Goal: Transaction & Acquisition: Book appointment/travel/reservation

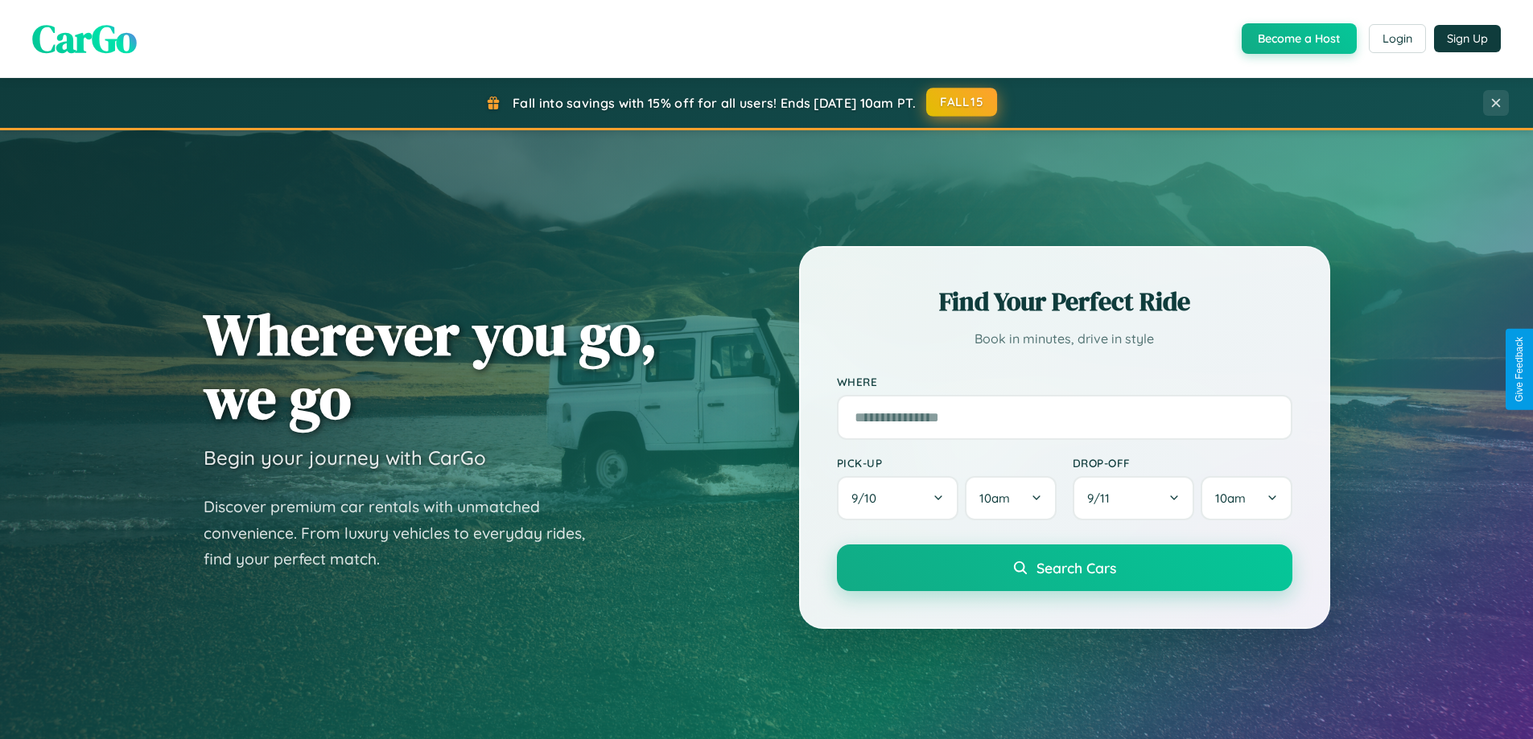
click at [962, 102] on button "FALL15" at bounding box center [961, 102] width 71 height 29
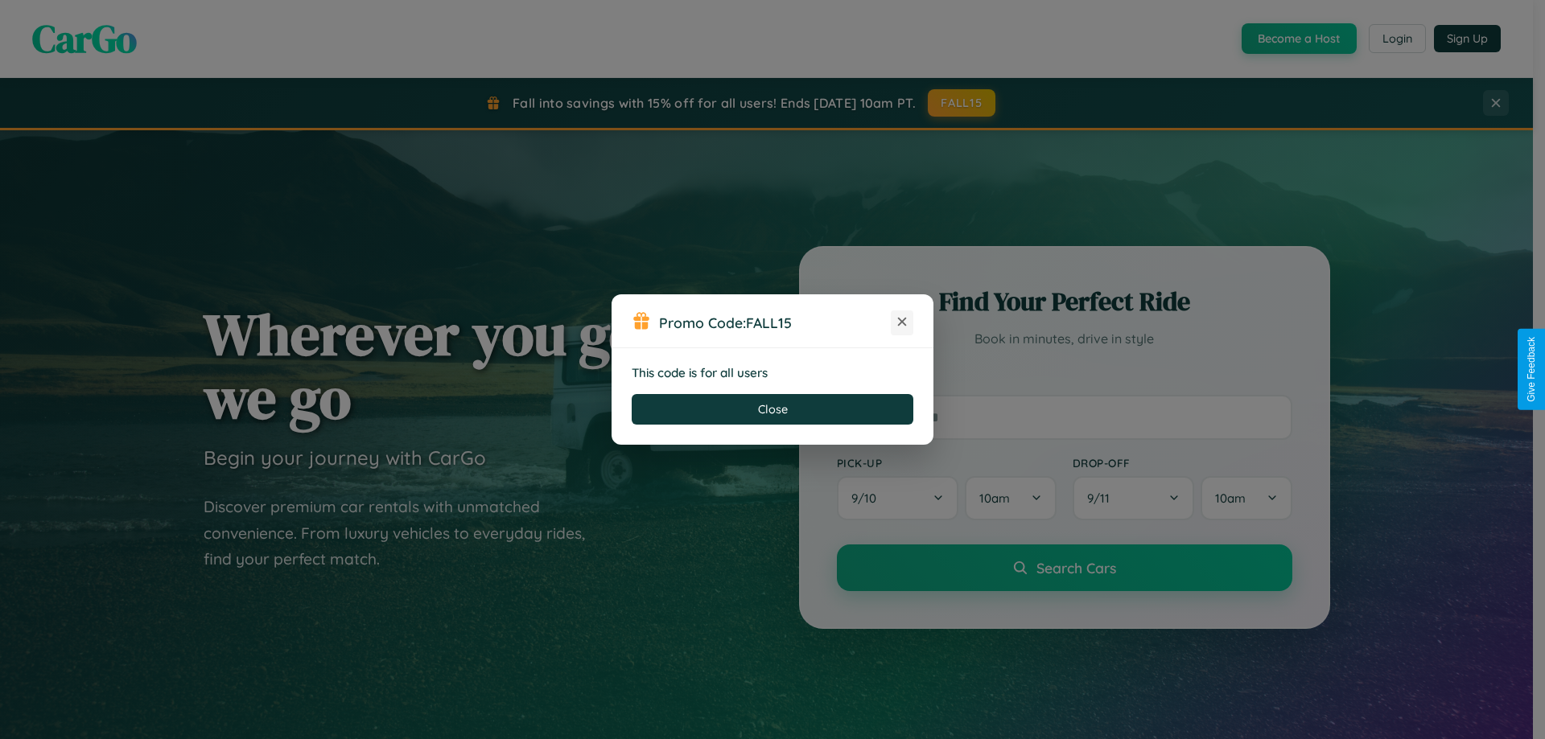
click at [902, 323] on icon at bounding box center [902, 322] width 16 height 16
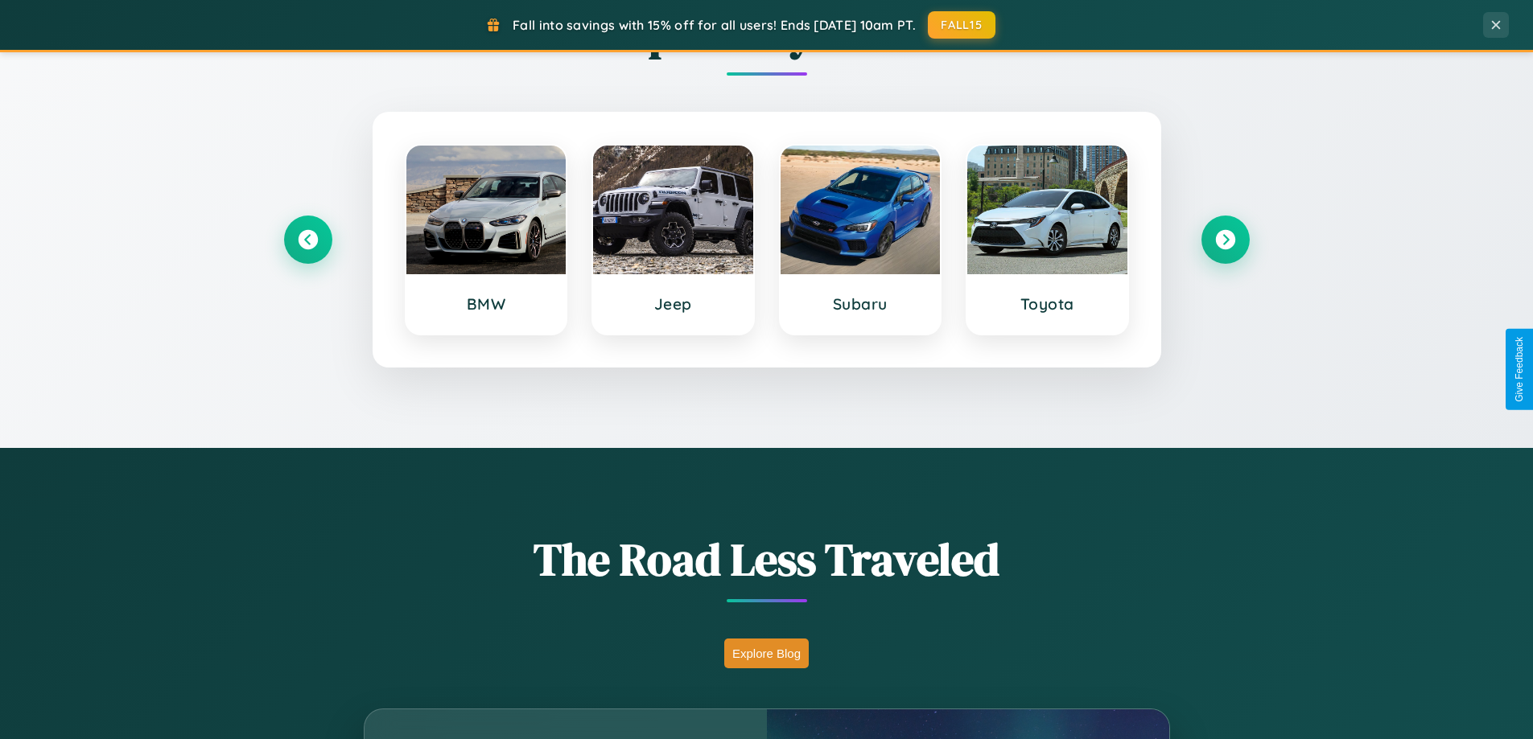
scroll to position [3096, 0]
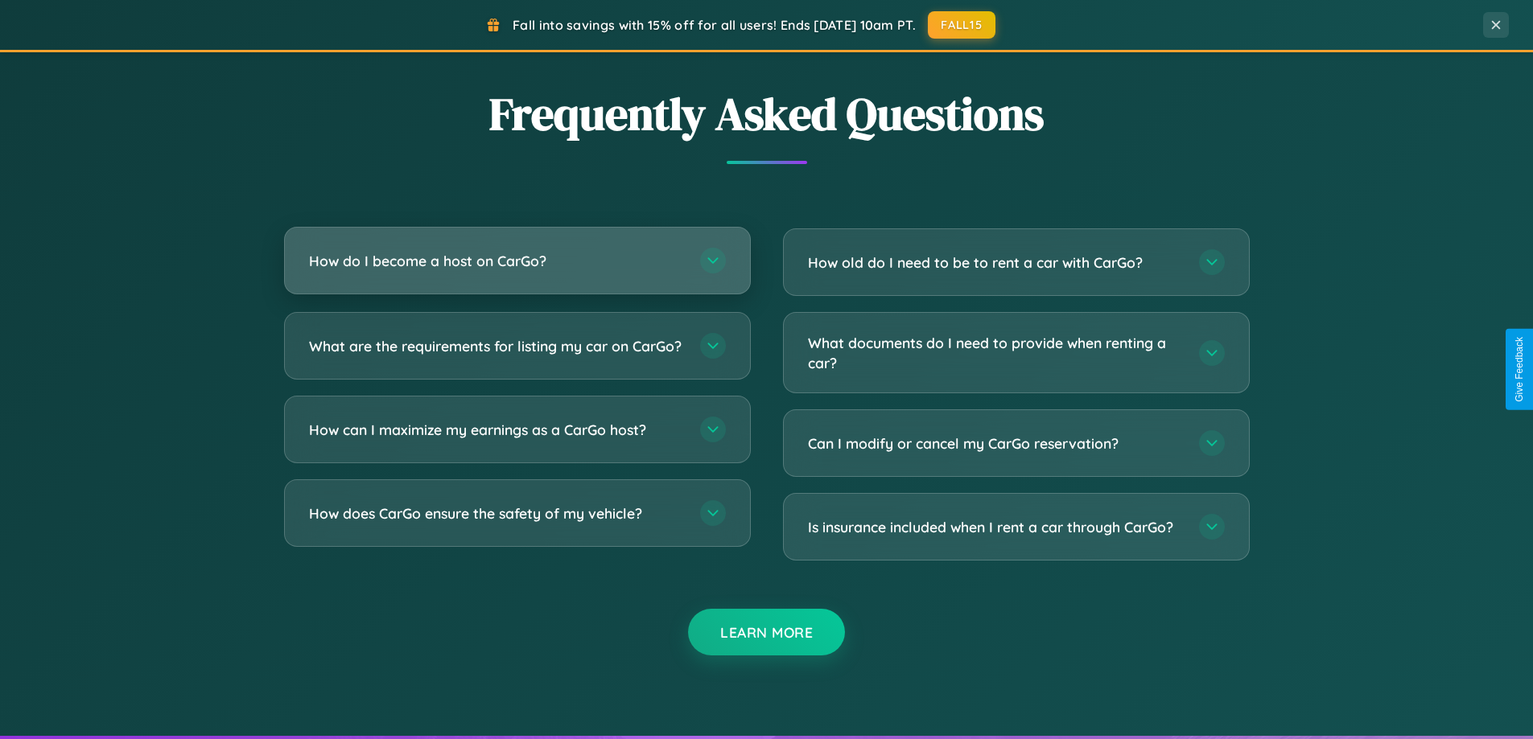
click at [517, 261] on h3 "How do I become a host on CarGo?" at bounding box center [496, 261] width 375 height 20
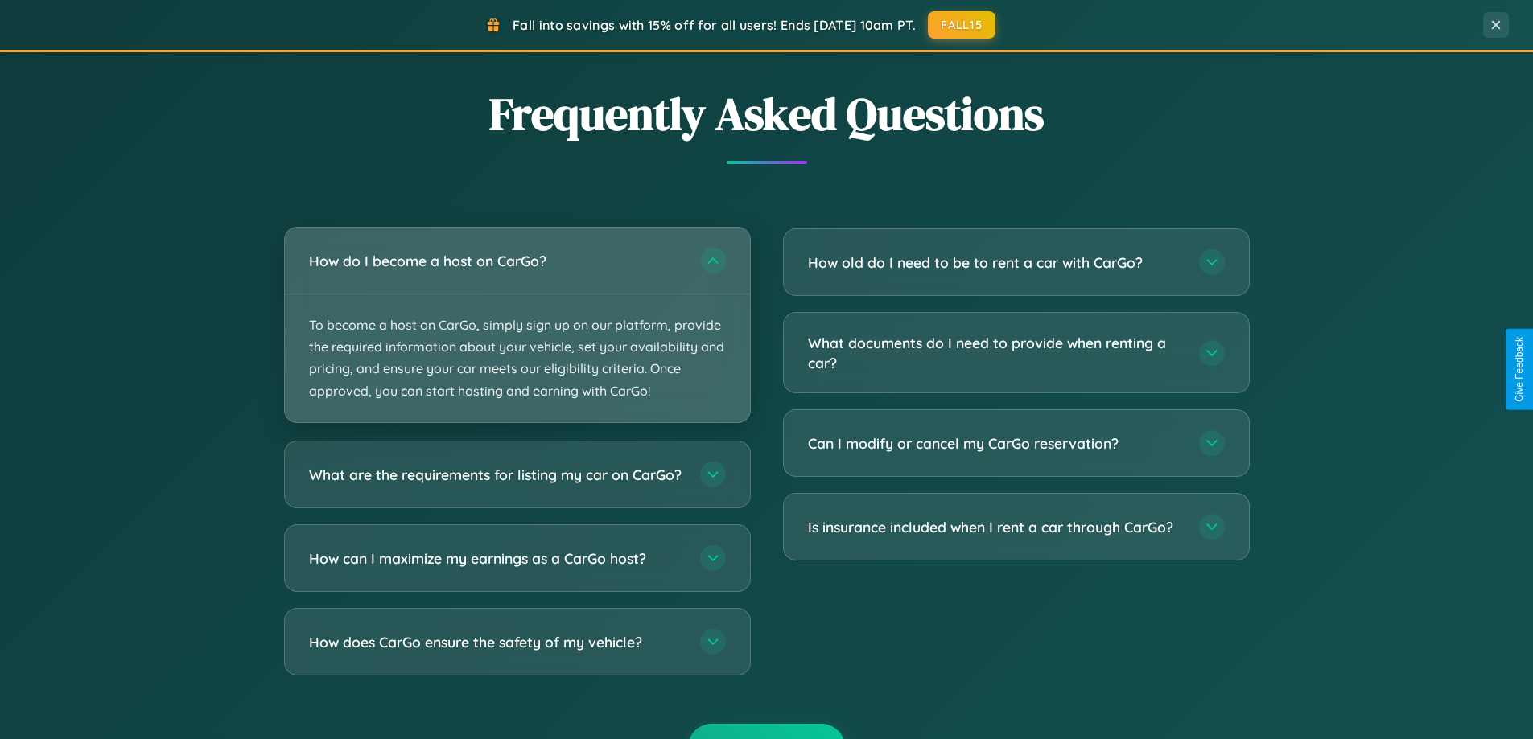
scroll to position [2585, 0]
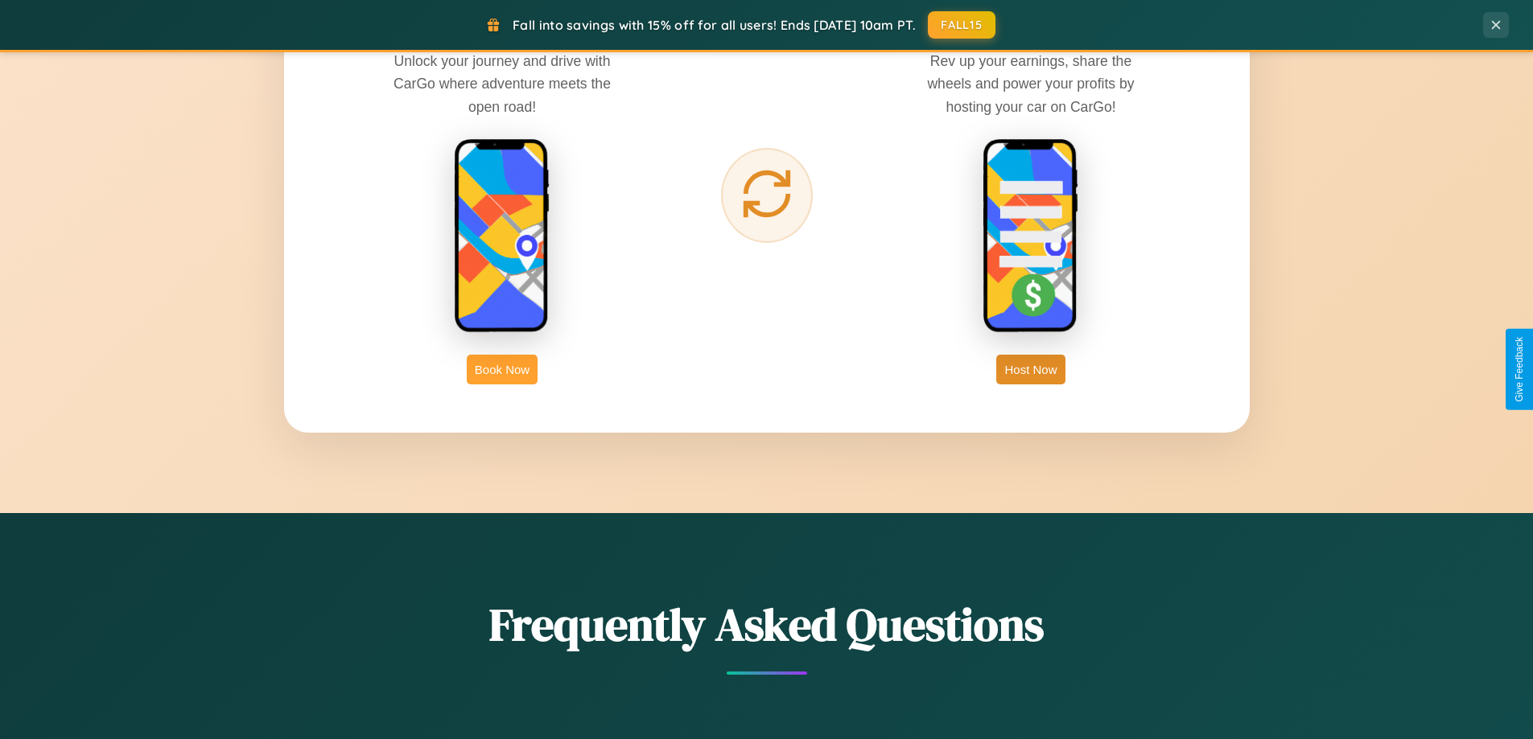
click at [502, 369] on button "Book Now" at bounding box center [502, 370] width 71 height 30
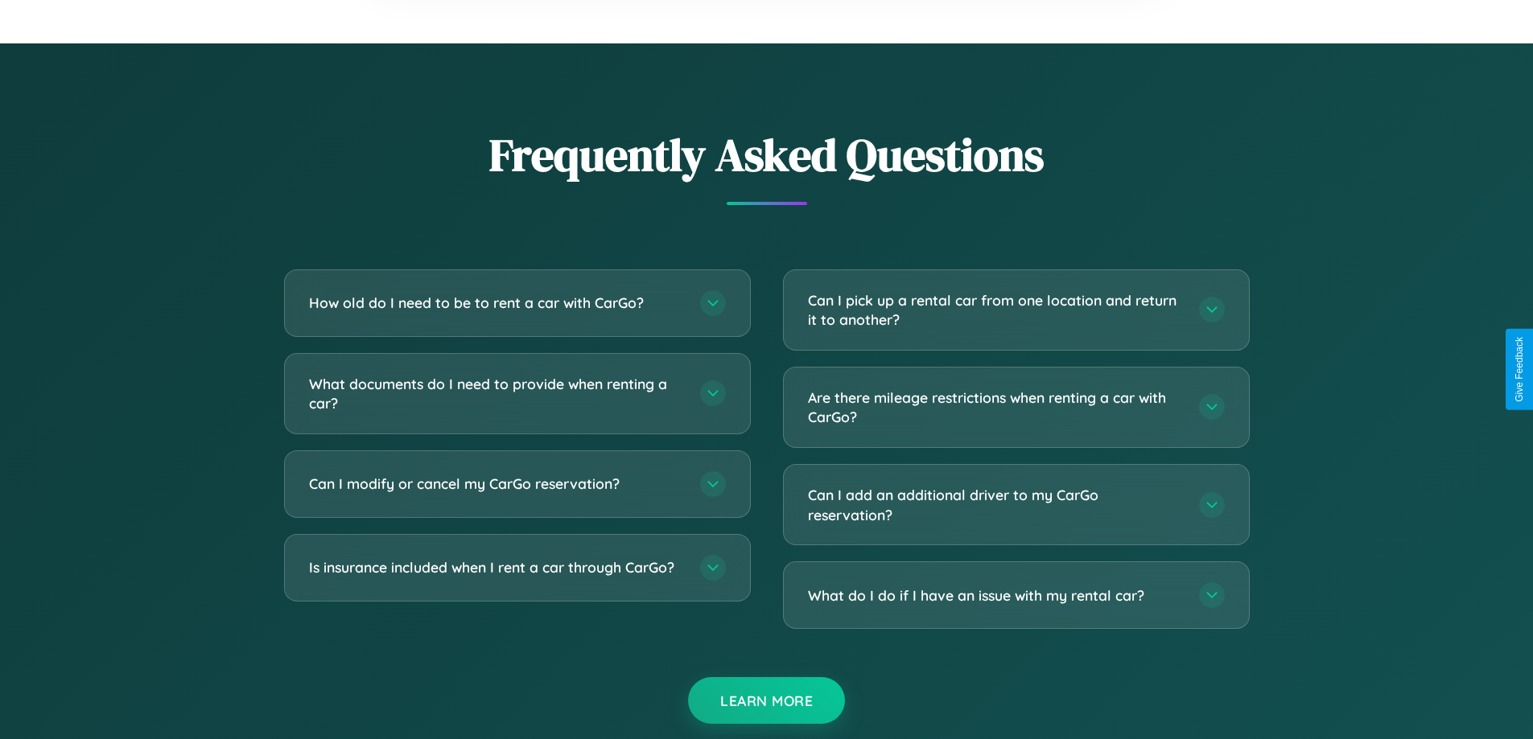
scroll to position [2828, 0]
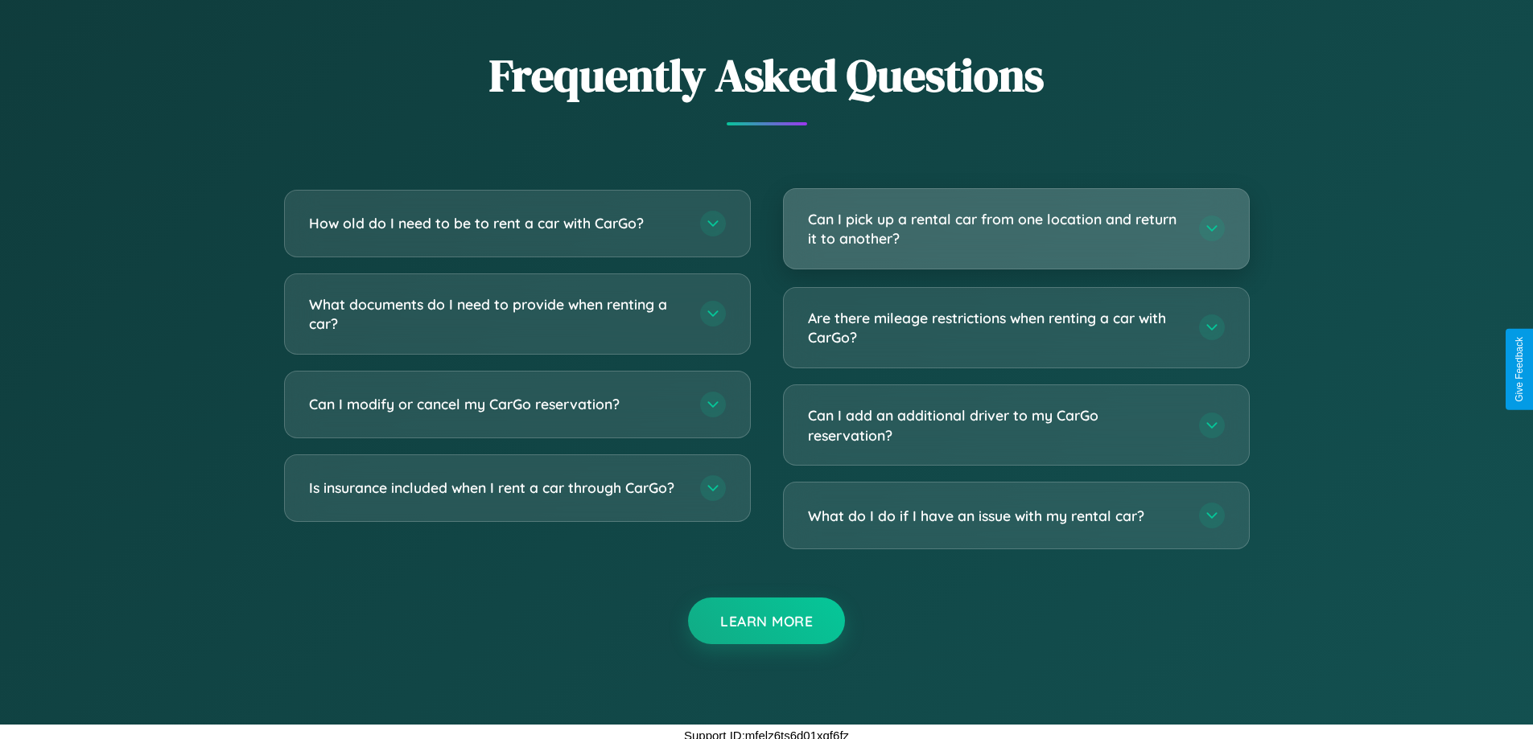
click at [1015, 229] on h3 "Can I pick up a rental car from one location and return it to another?" at bounding box center [995, 228] width 375 height 39
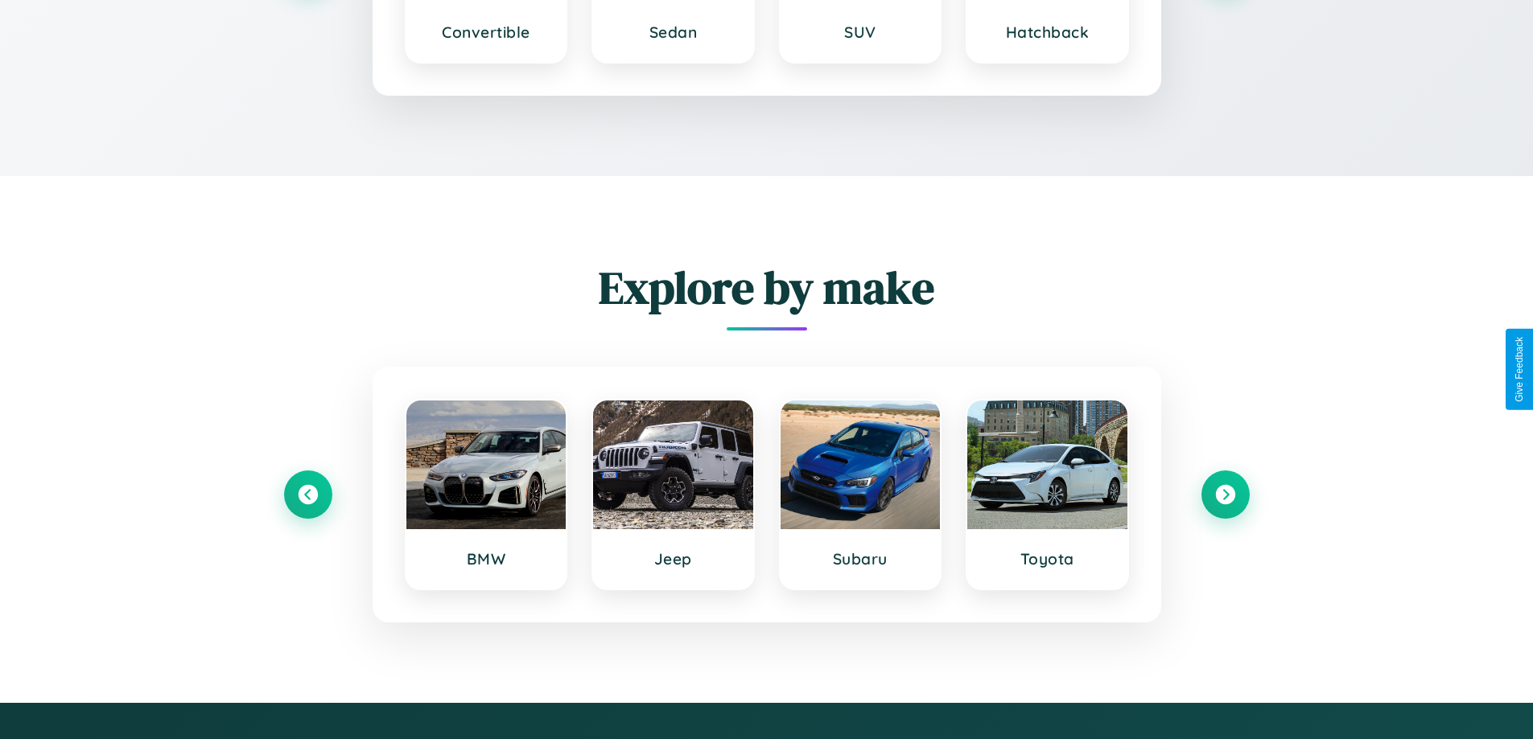
scroll to position [2466, 0]
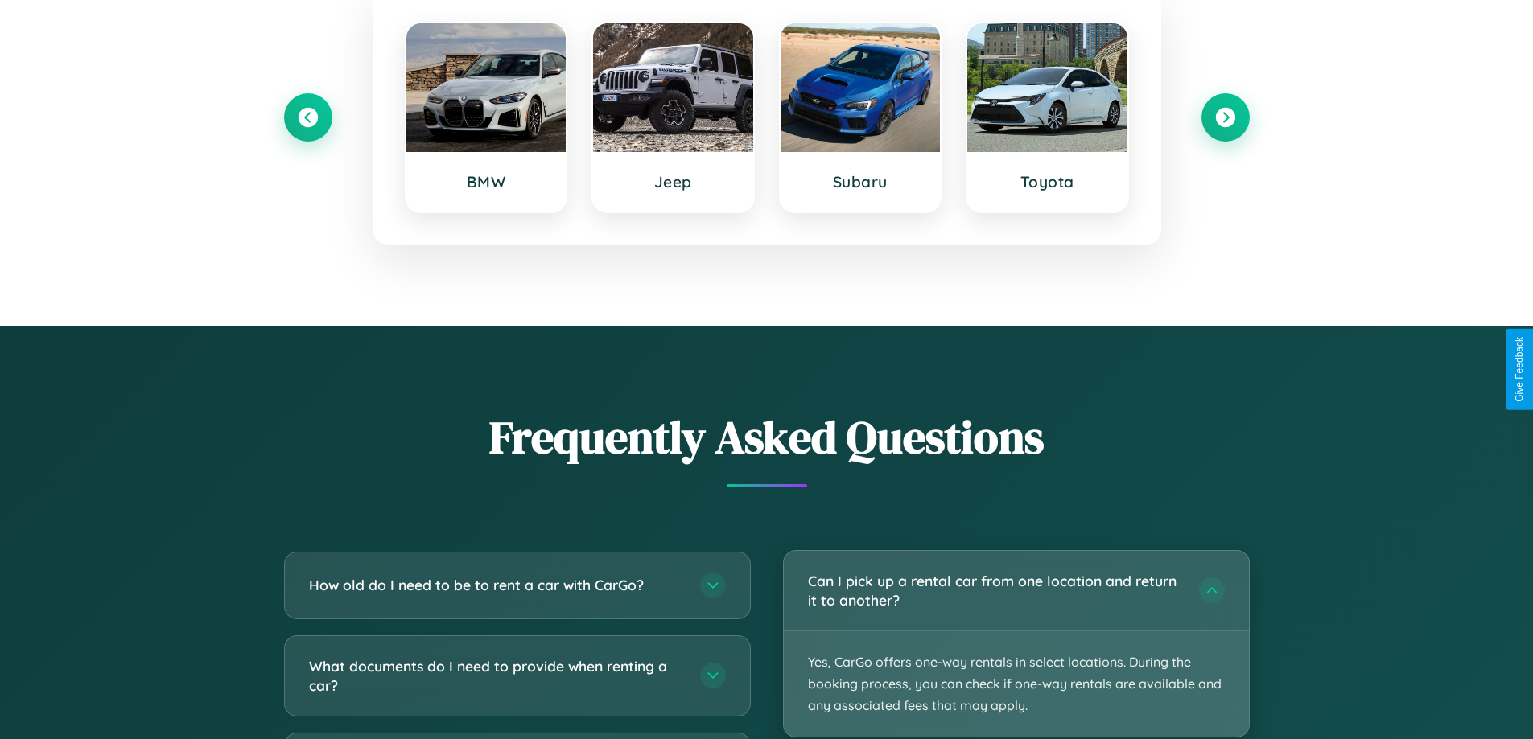
click at [1015, 645] on p "Yes, CarGo offers one-way rentals in select locations. During the booking proce…" at bounding box center [1016, 685] width 465 height 106
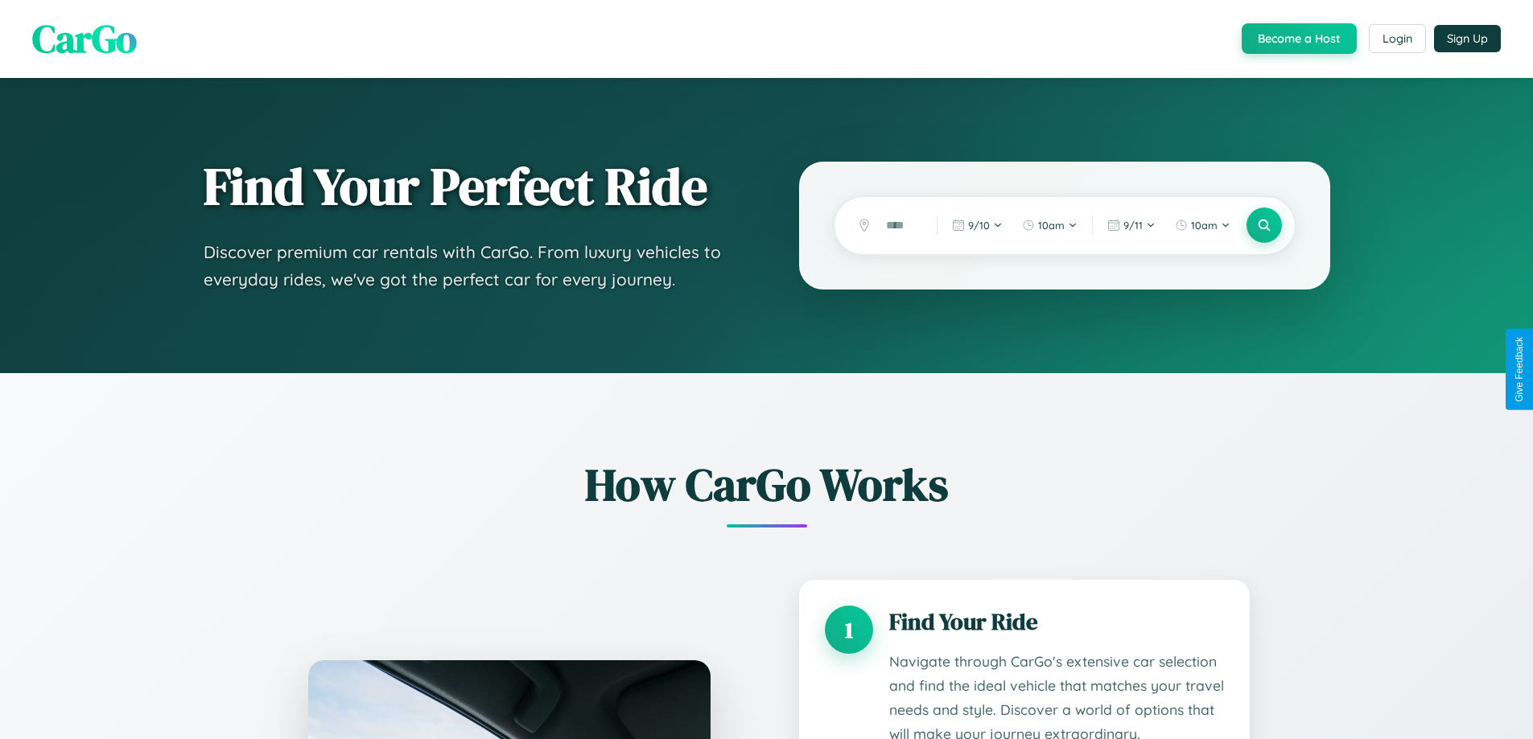
scroll to position [2662, 0]
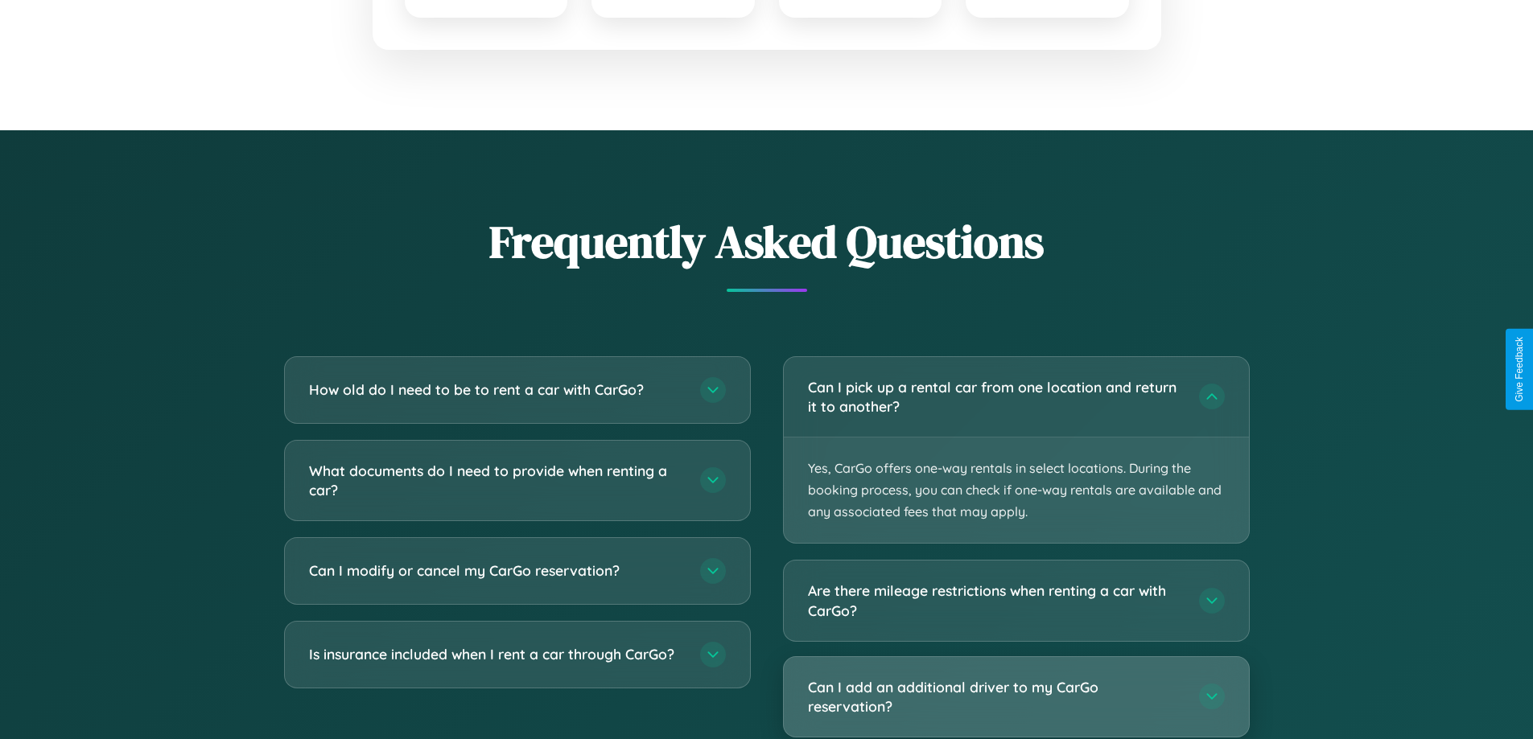
click at [1015, 697] on h3 "Can I add an additional driver to my CarGo reservation?" at bounding box center [995, 697] width 375 height 39
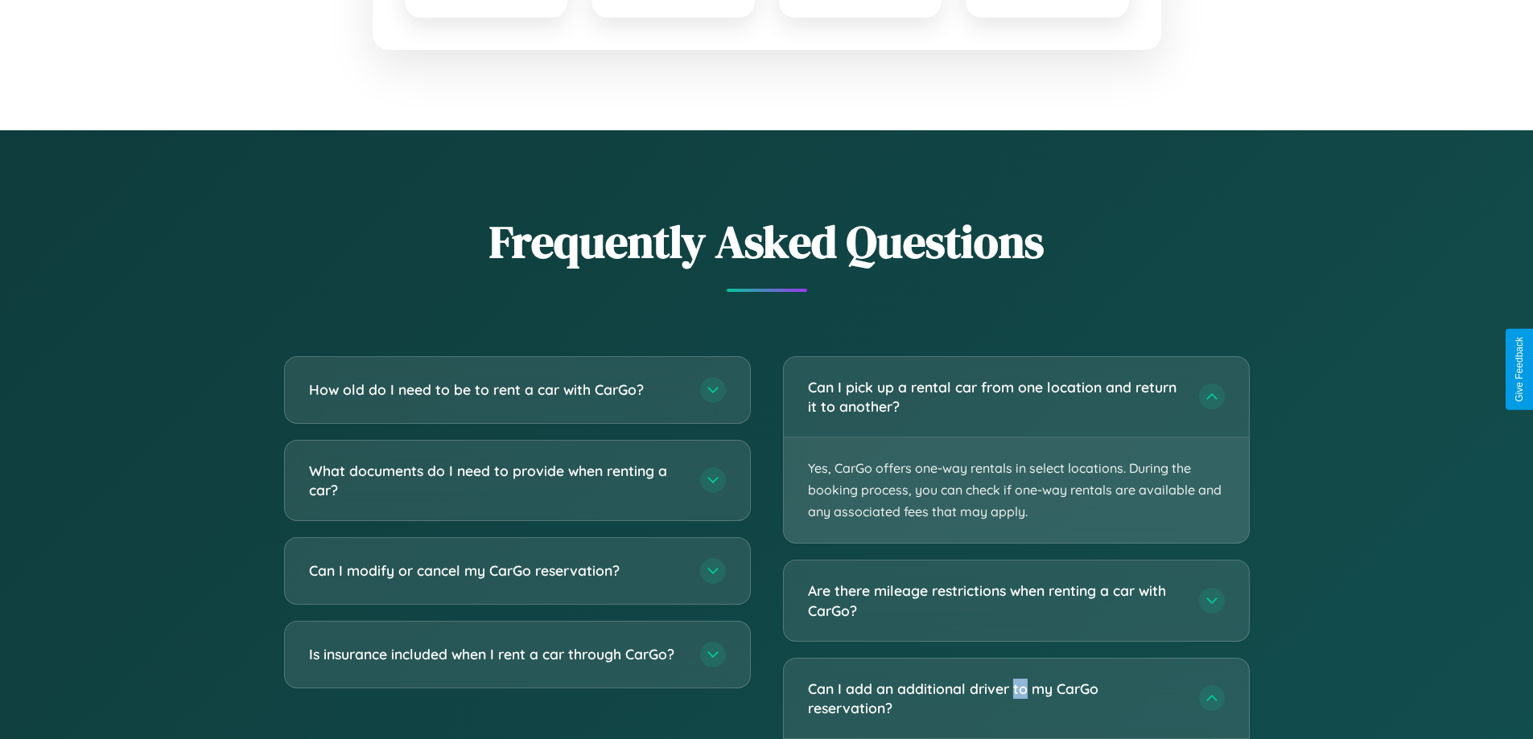
scroll to position [0, 0]
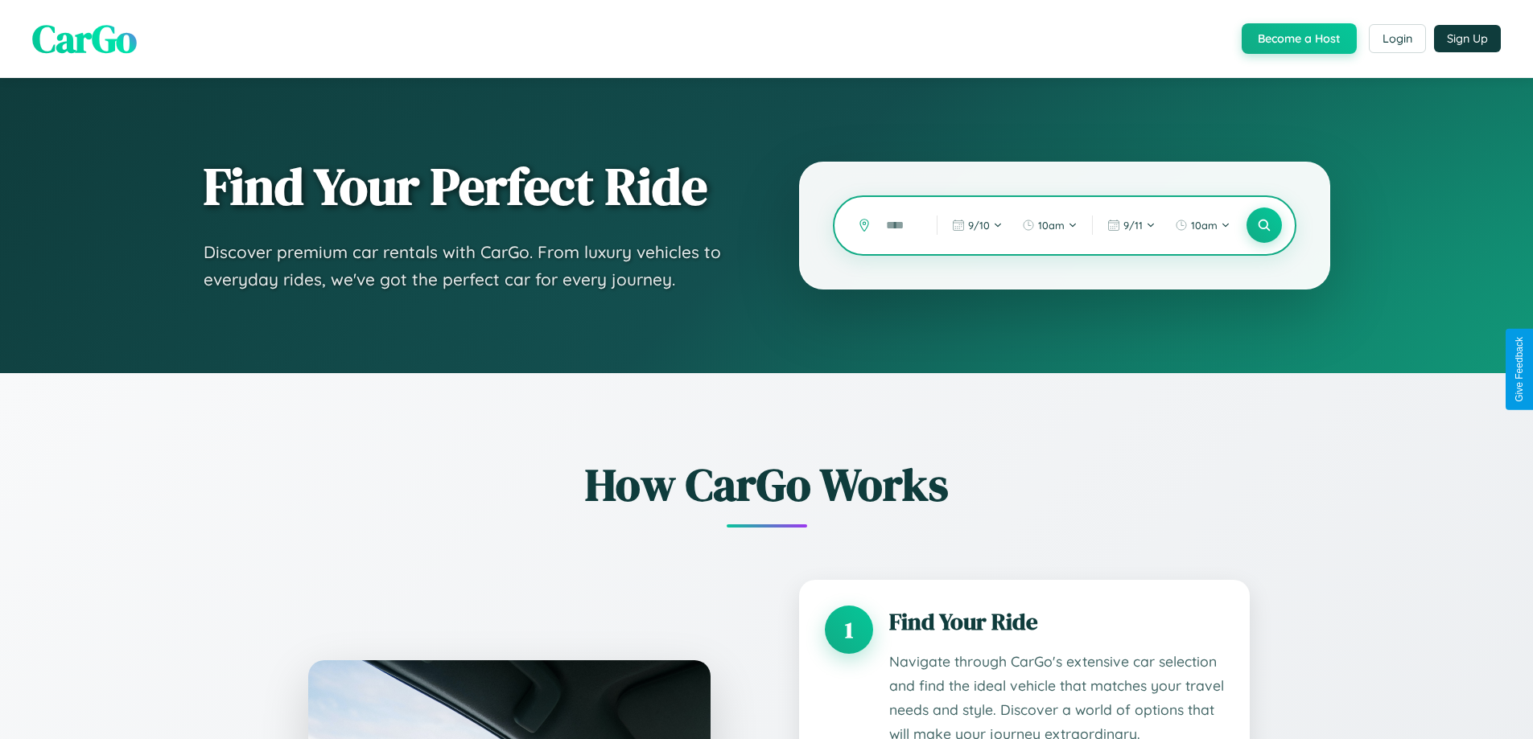
click at [900, 225] on input "text" at bounding box center [899, 226] width 43 height 28
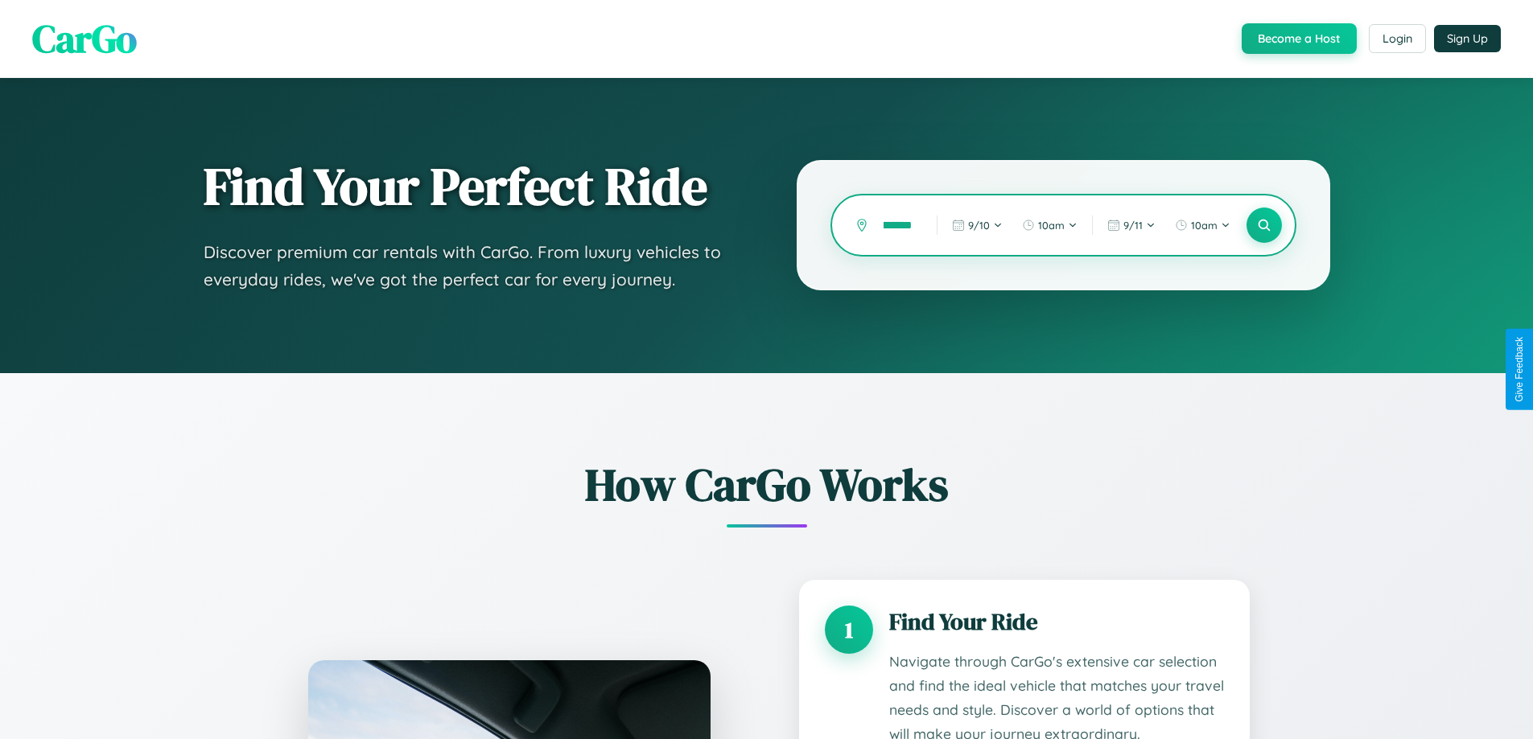
scroll to position [2444, 0]
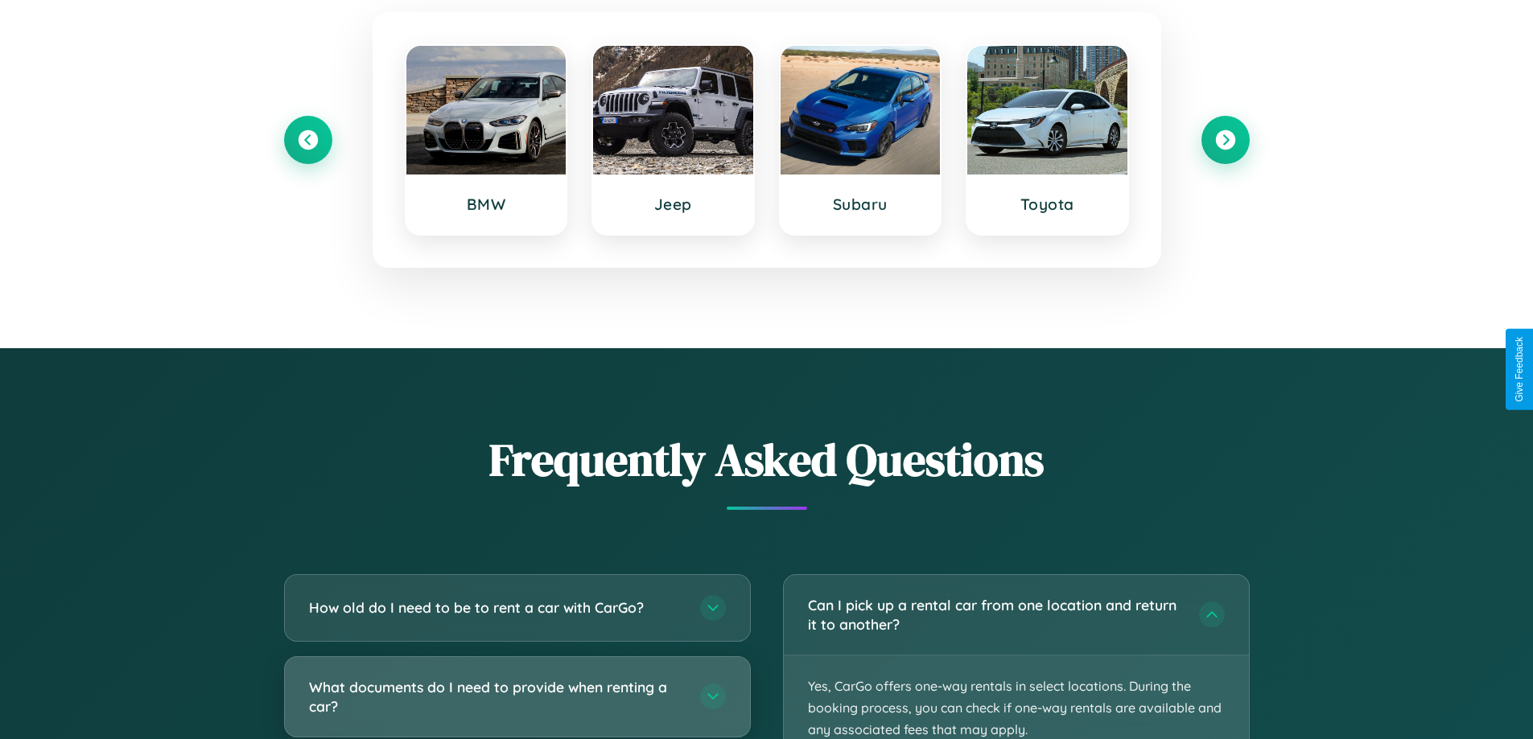
type input "********"
click at [517, 697] on h3 "What documents do I need to provide when renting a car?" at bounding box center [496, 697] width 375 height 39
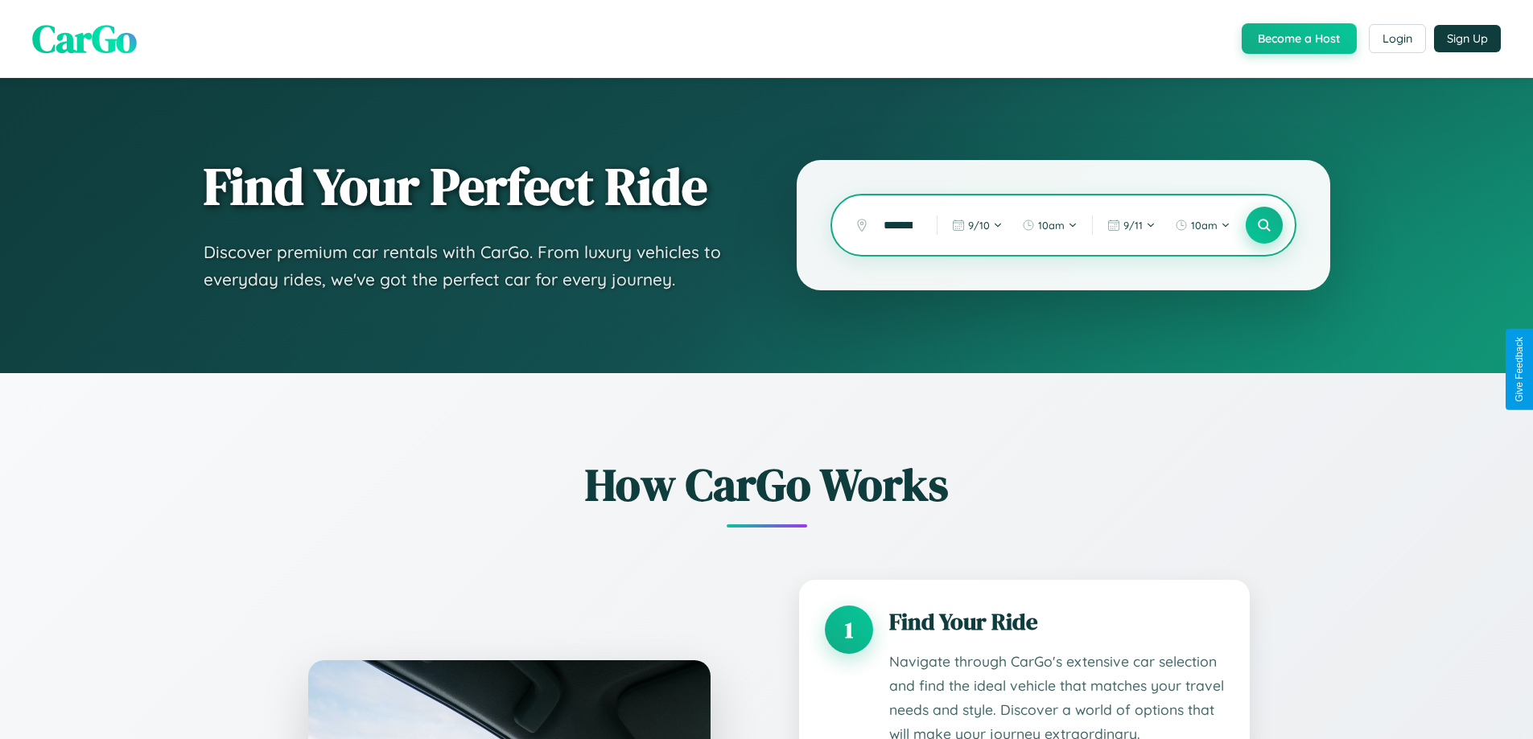
click at [1263, 225] on icon at bounding box center [1263, 225] width 15 height 15
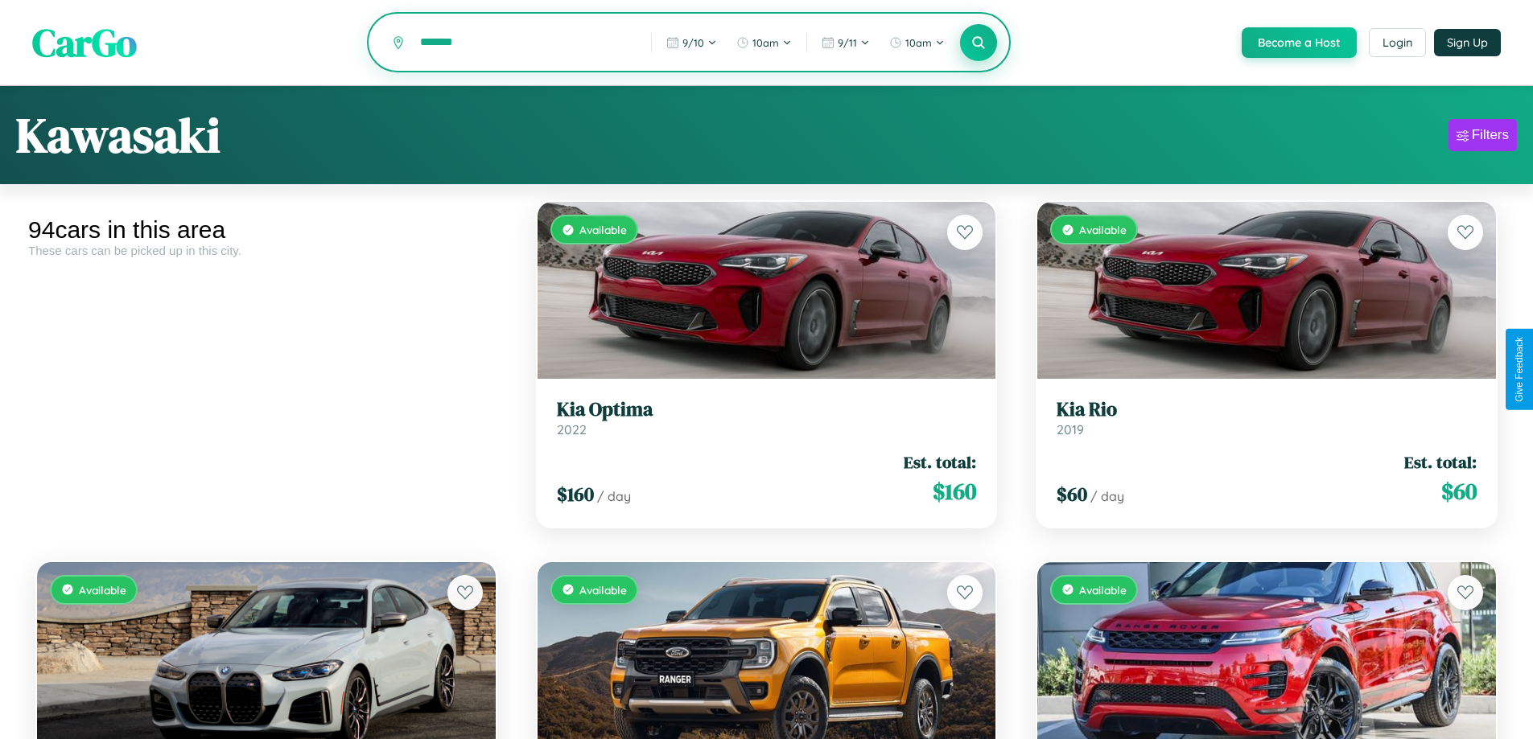
type input "*******"
click at [978, 43] on icon at bounding box center [978, 42] width 15 height 15
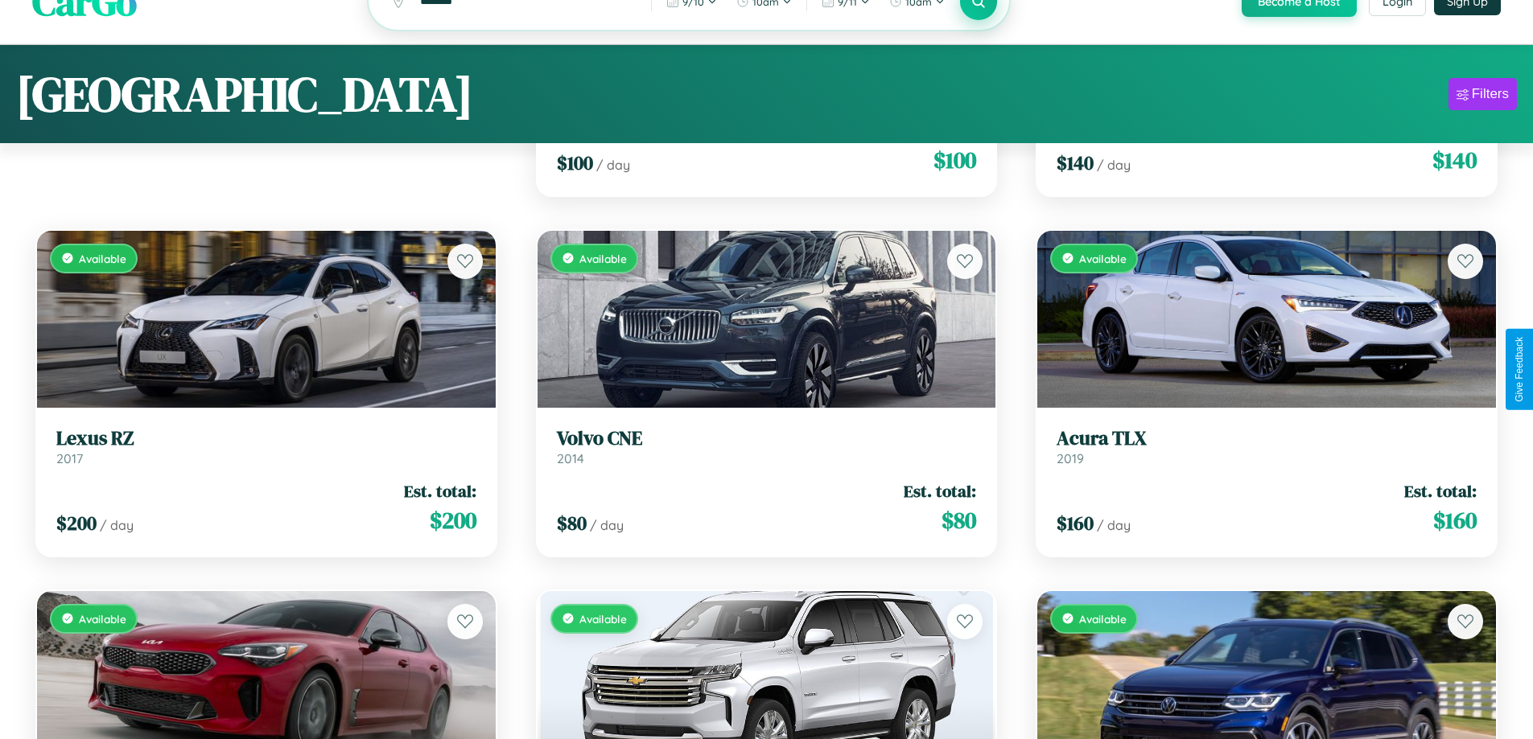
scroll to position [10315, 0]
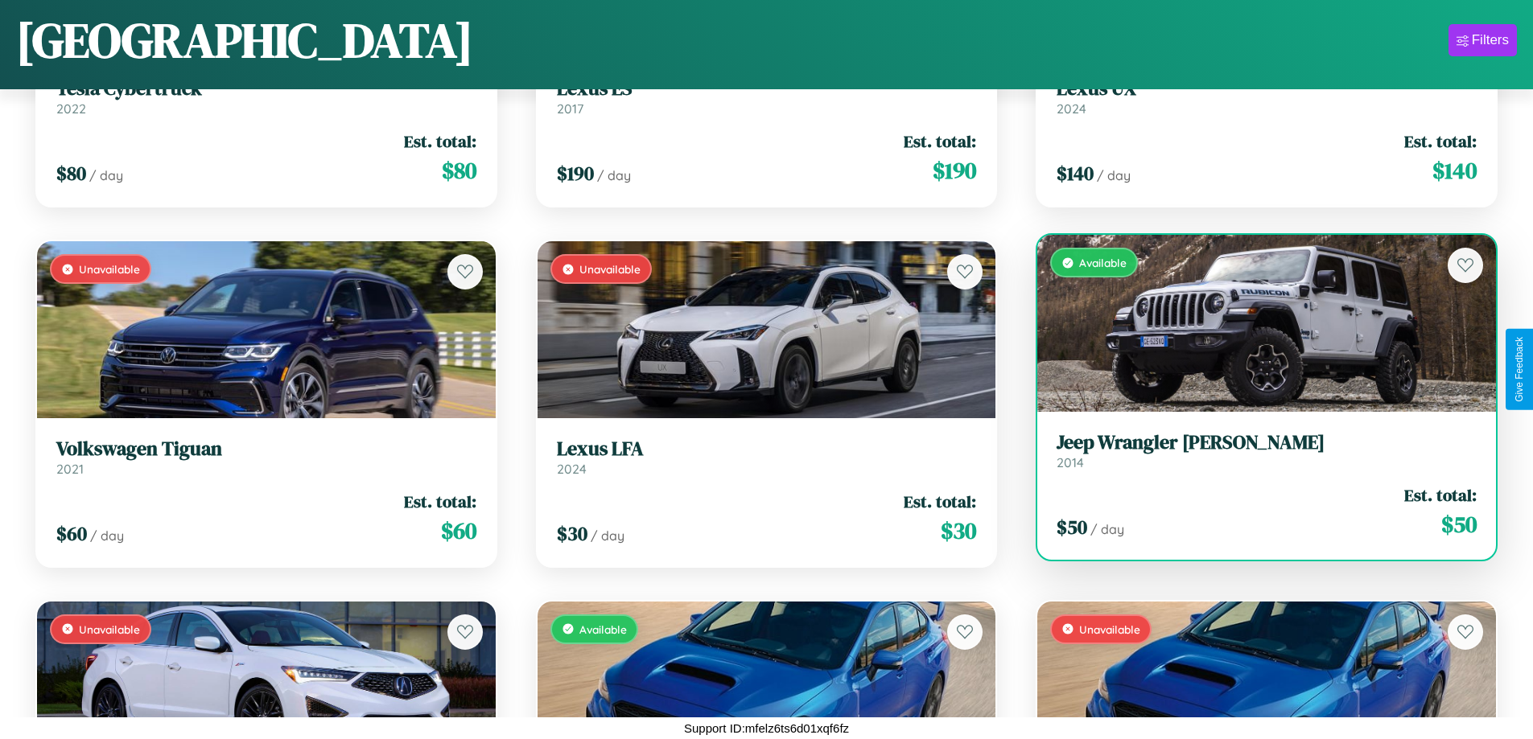
click at [1256, 451] on h3 "Jeep Wrangler [PERSON_NAME]" at bounding box center [1267, 442] width 420 height 23
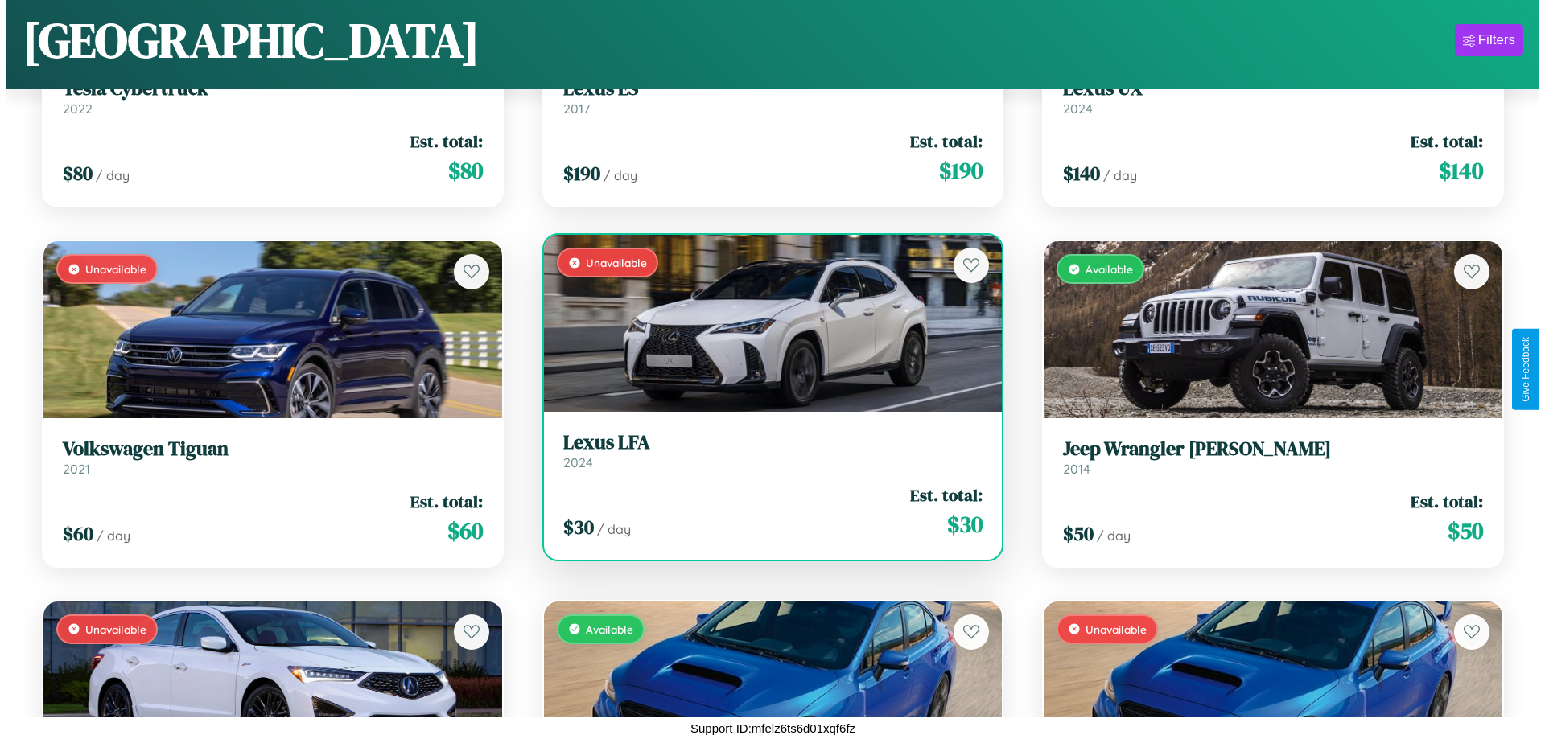
scroll to position [0, 0]
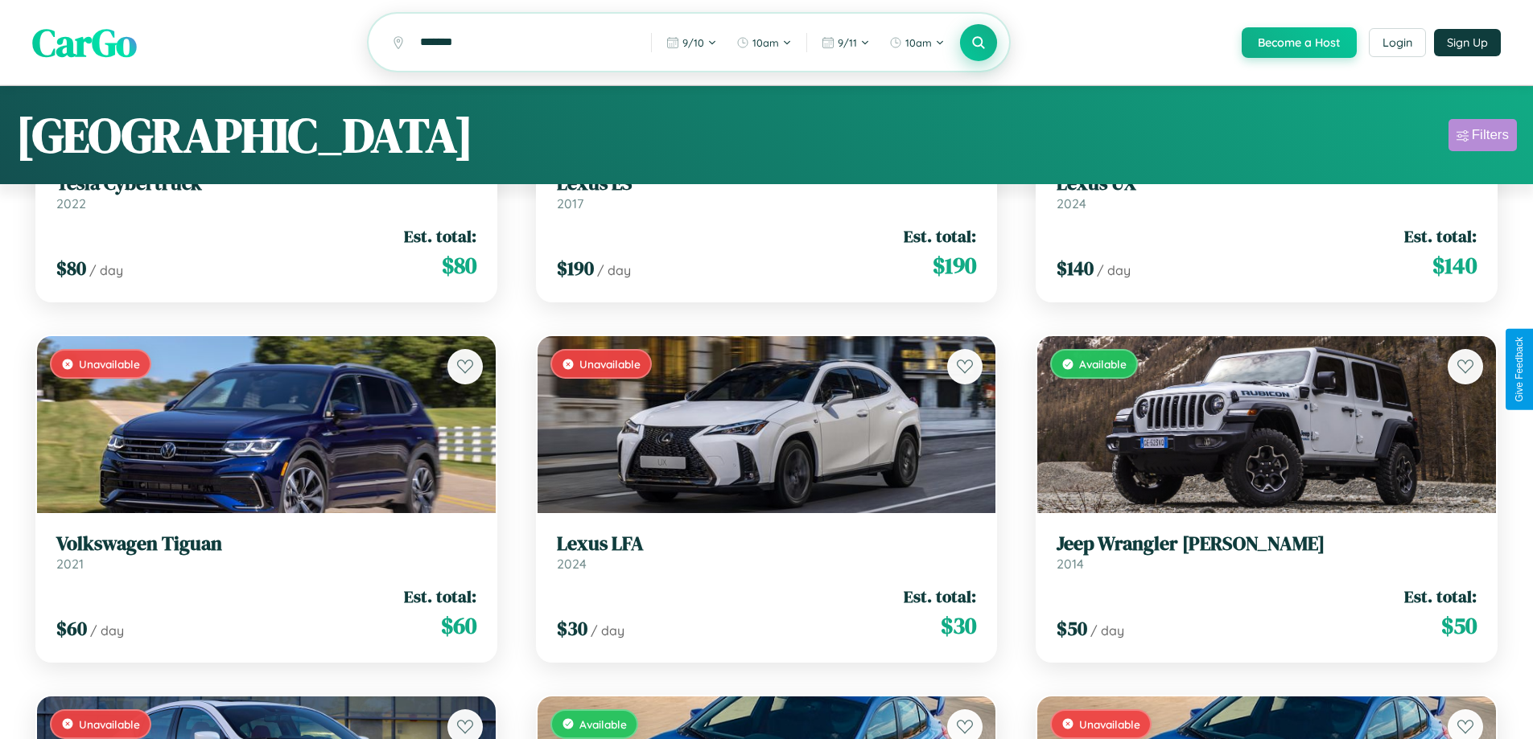
click at [1482, 138] on div "Filters" at bounding box center [1490, 135] width 37 height 16
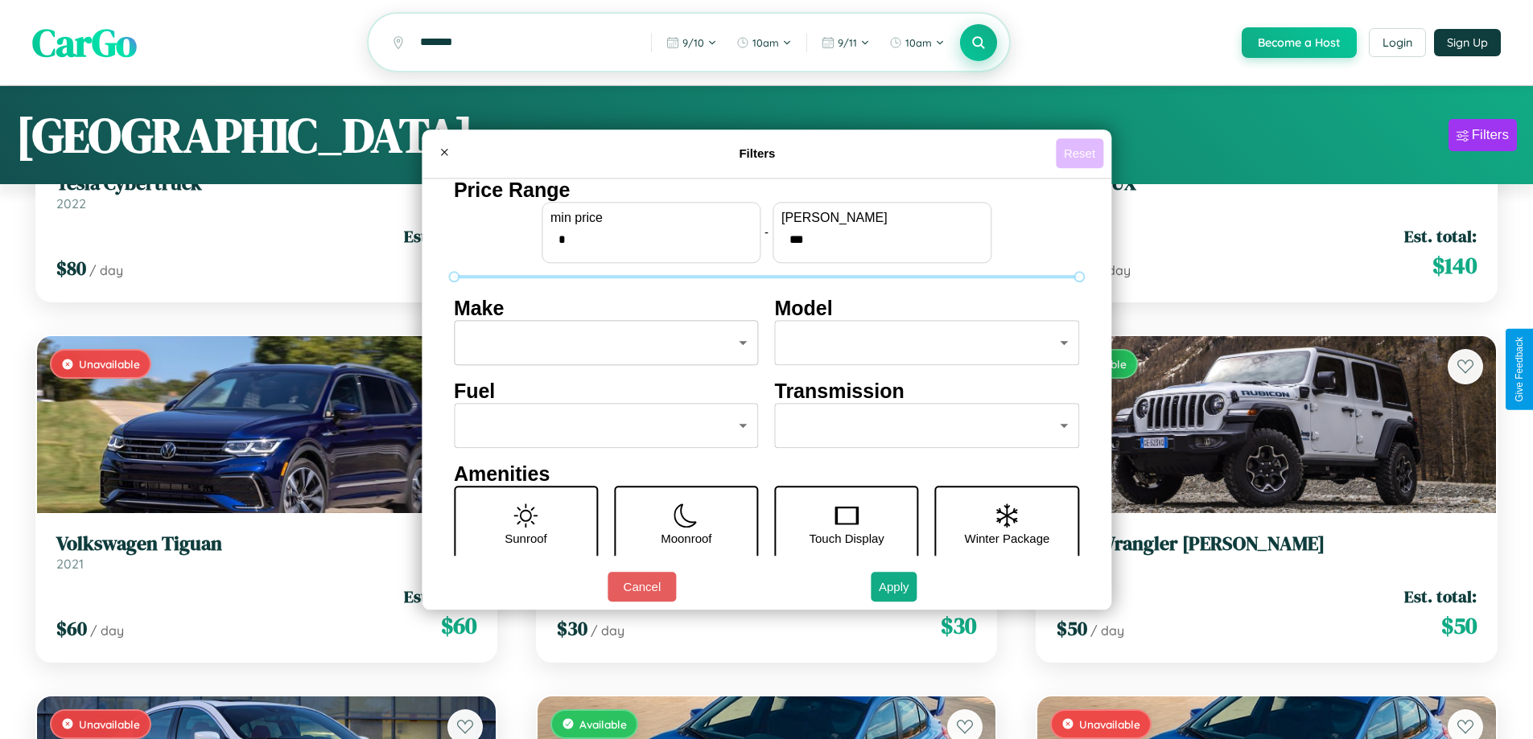
click at [1081, 153] on button "Reset" at bounding box center [1079, 153] width 47 height 30
